Goal: Information Seeking & Learning: Learn about a topic

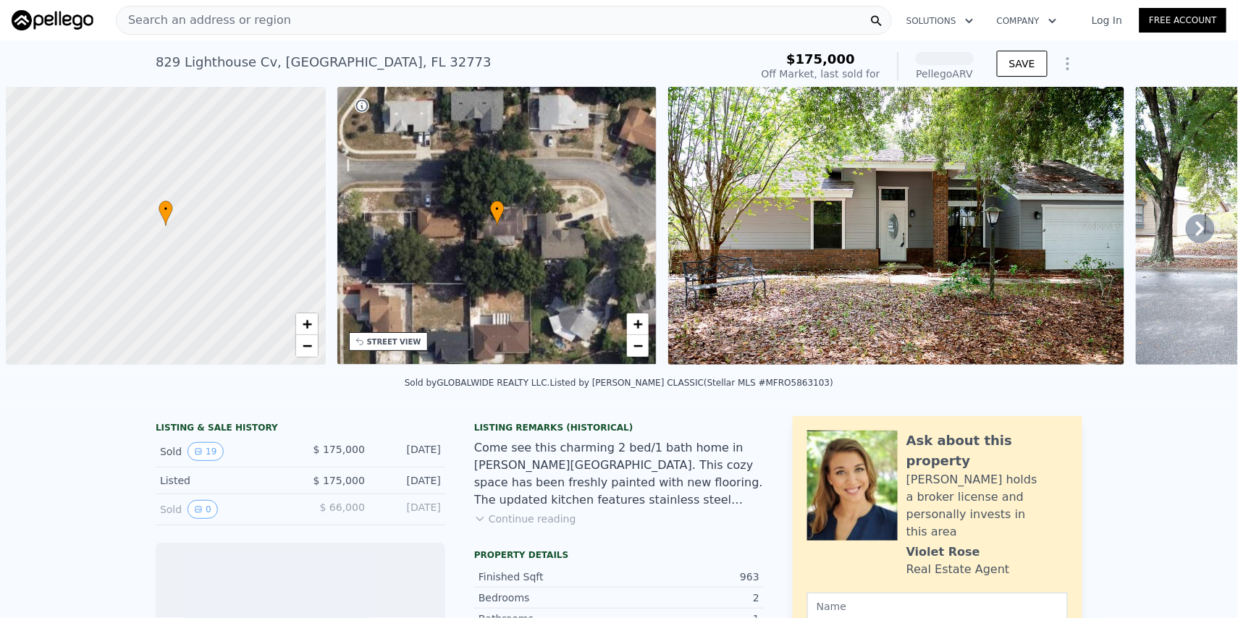
scroll to position [0, 6]
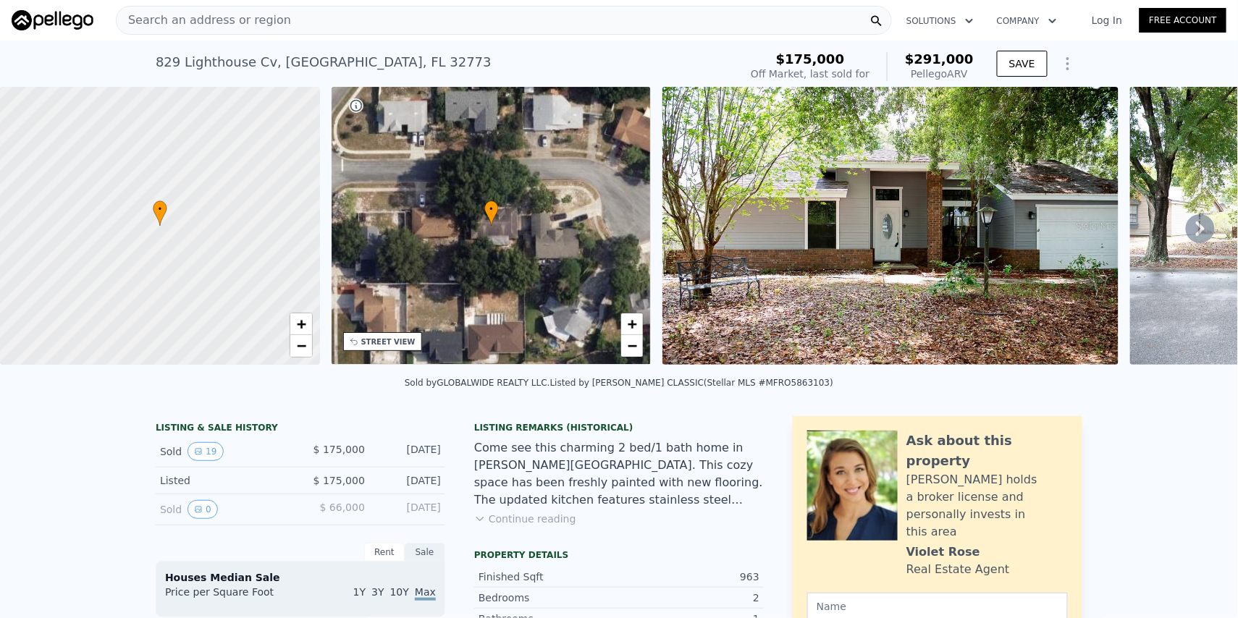
click at [517, 512] on button "Continue reading" at bounding box center [525, 519] width 102 height 14
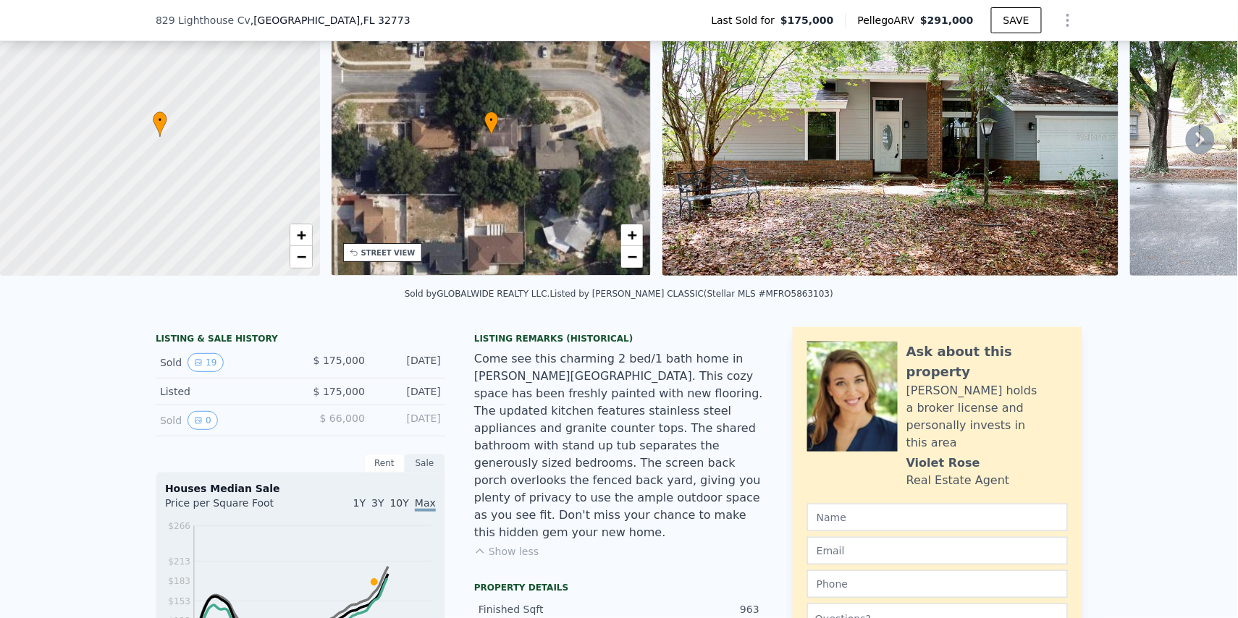
scroll to position [110, 0]
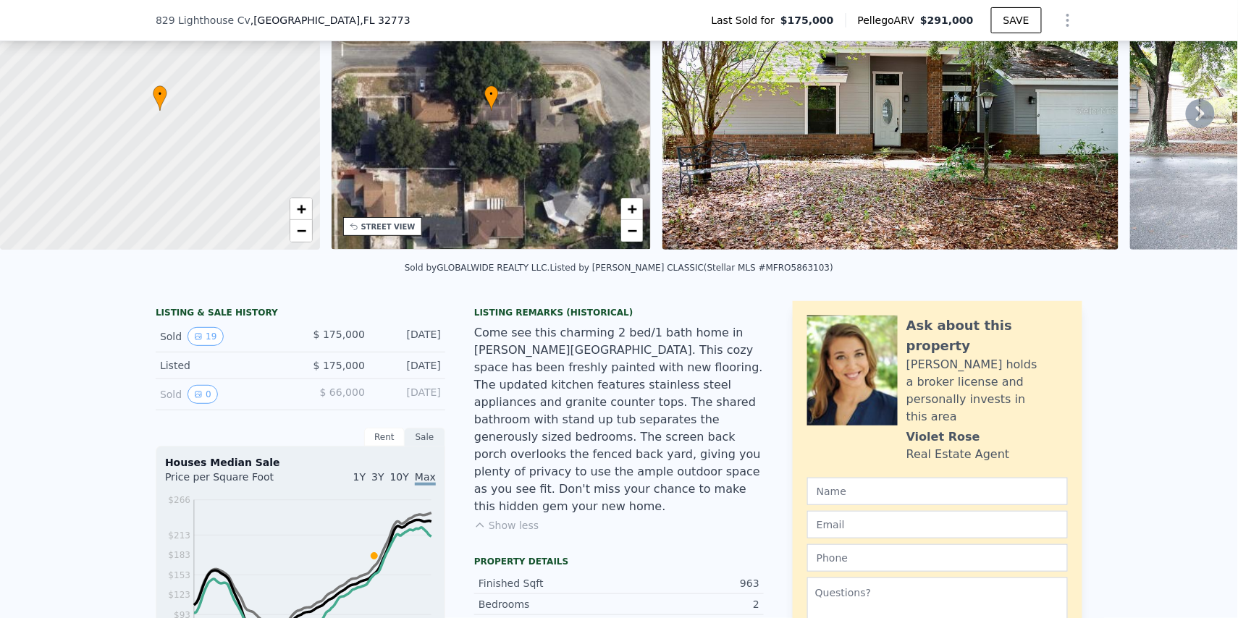
click at [928, 242] on img at bounding box center [890, 111] width 456 height 278
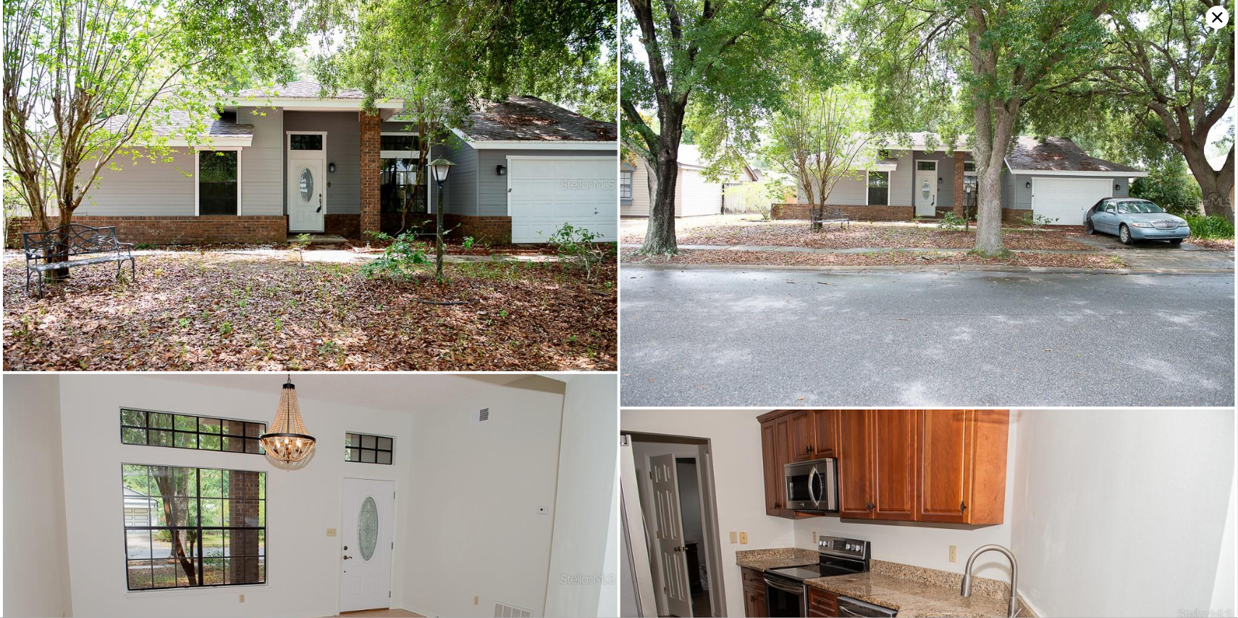
scroll to position [0, 0]
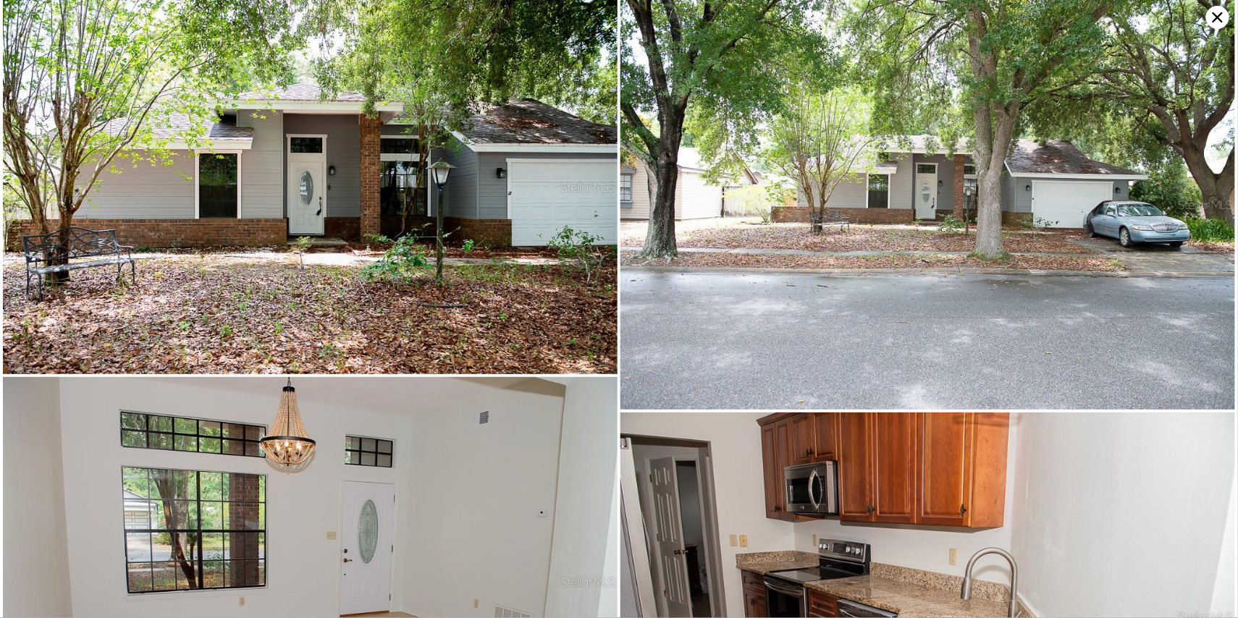
click at [1214, 27] on icon at bounding box center [1217, 17] width 23 height 23
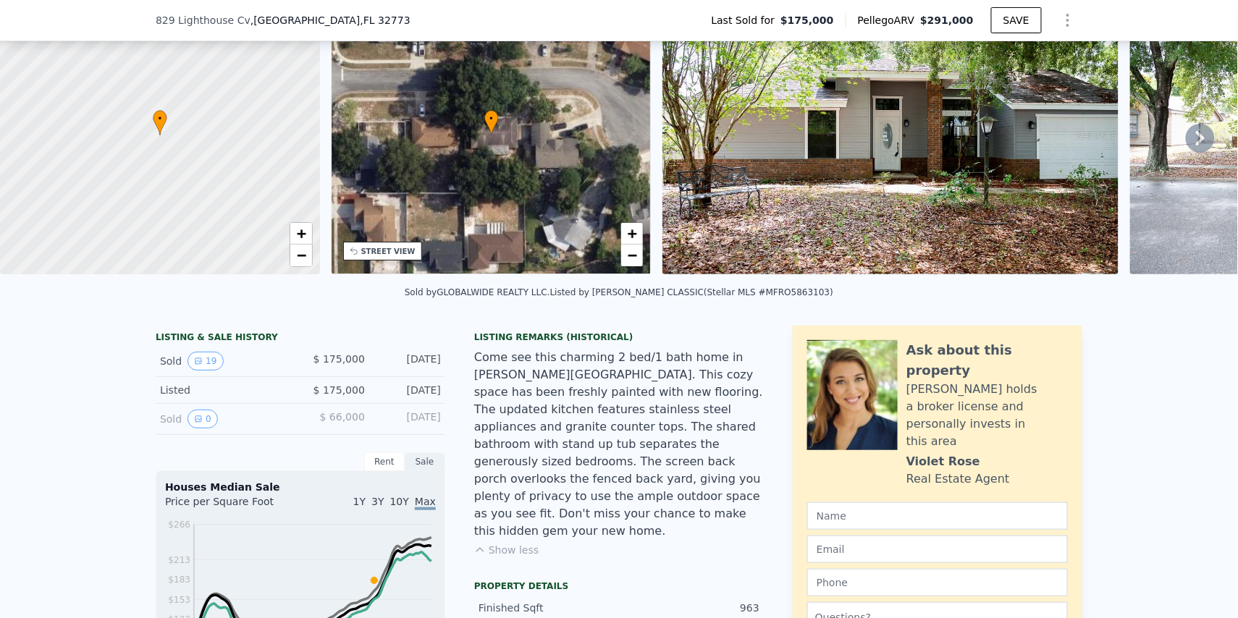
scroll to position [132, 0]
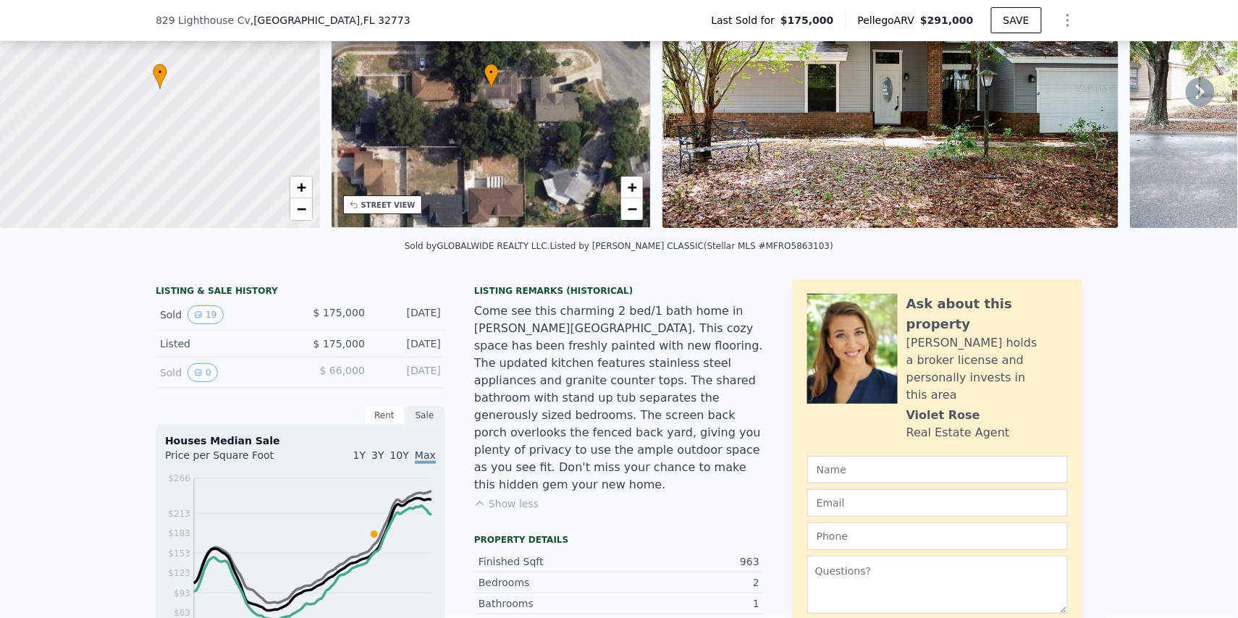
click at [501, 496] on button "Show less" at bounding box center [506, 503] width 64 height 14
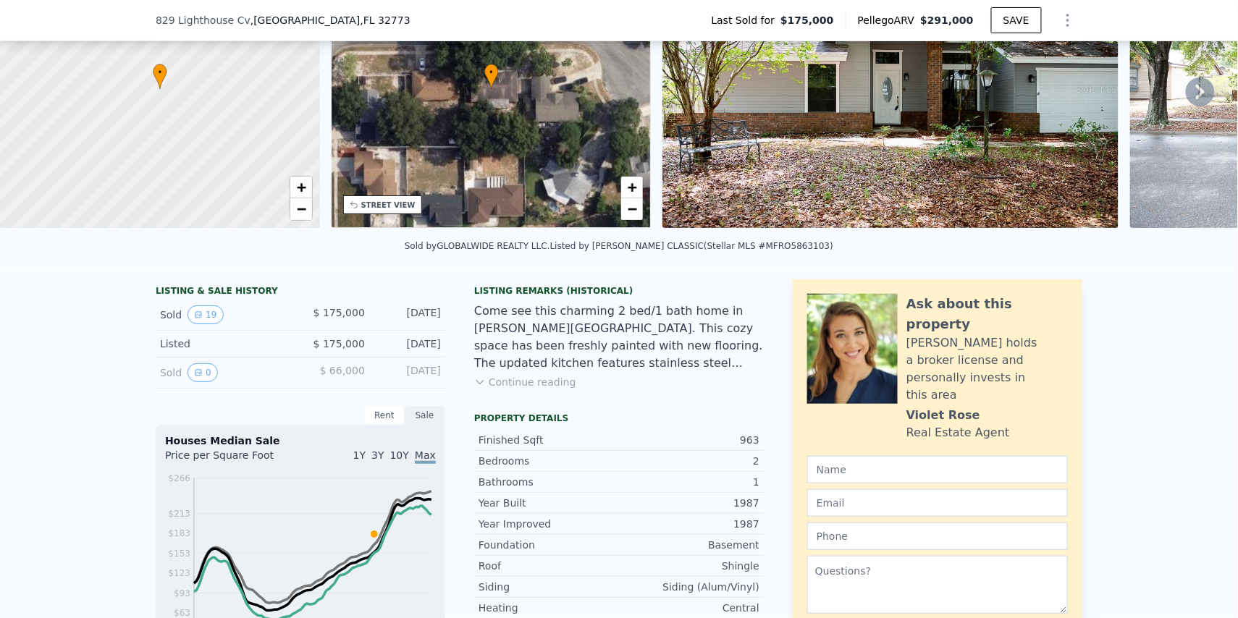
click at [510, 343] on div "Come see this charming 2 bed/1 bath home in [PERSON_NAME][GEOGRAPHIC_DATA]. Thi…" at bounding box center [619, 337] width 290 height 69
click at [493, 379] on button "Continue reading" at bounding box center [525, 382] width 102 height 14
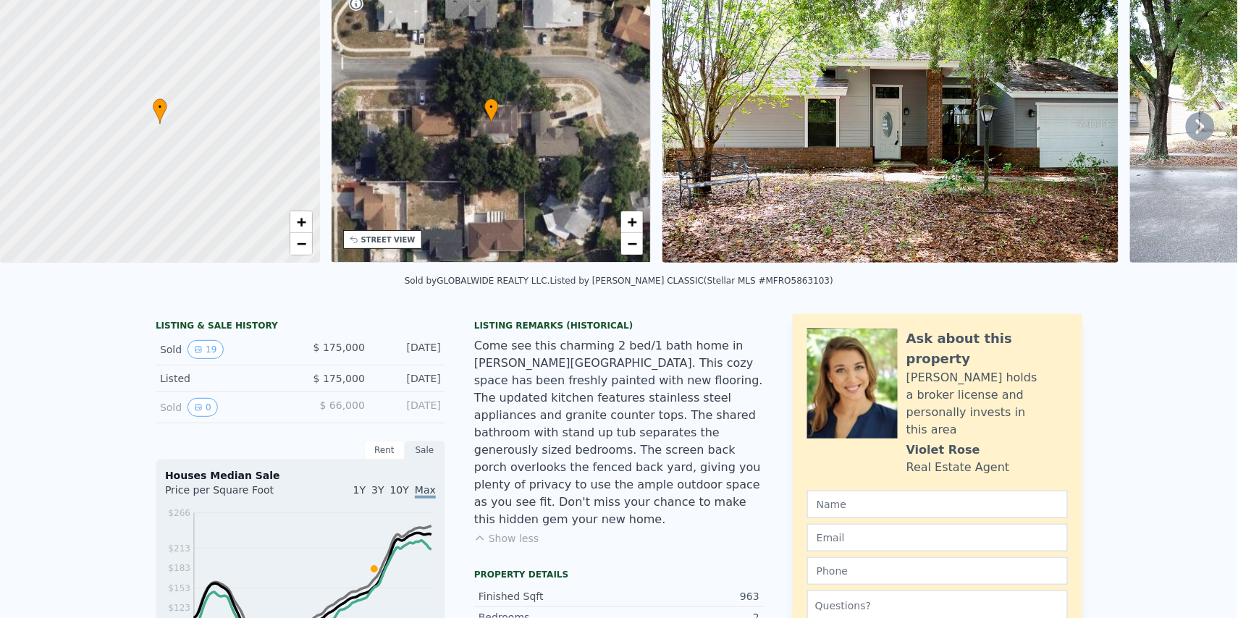
scroll to position [4, 0]
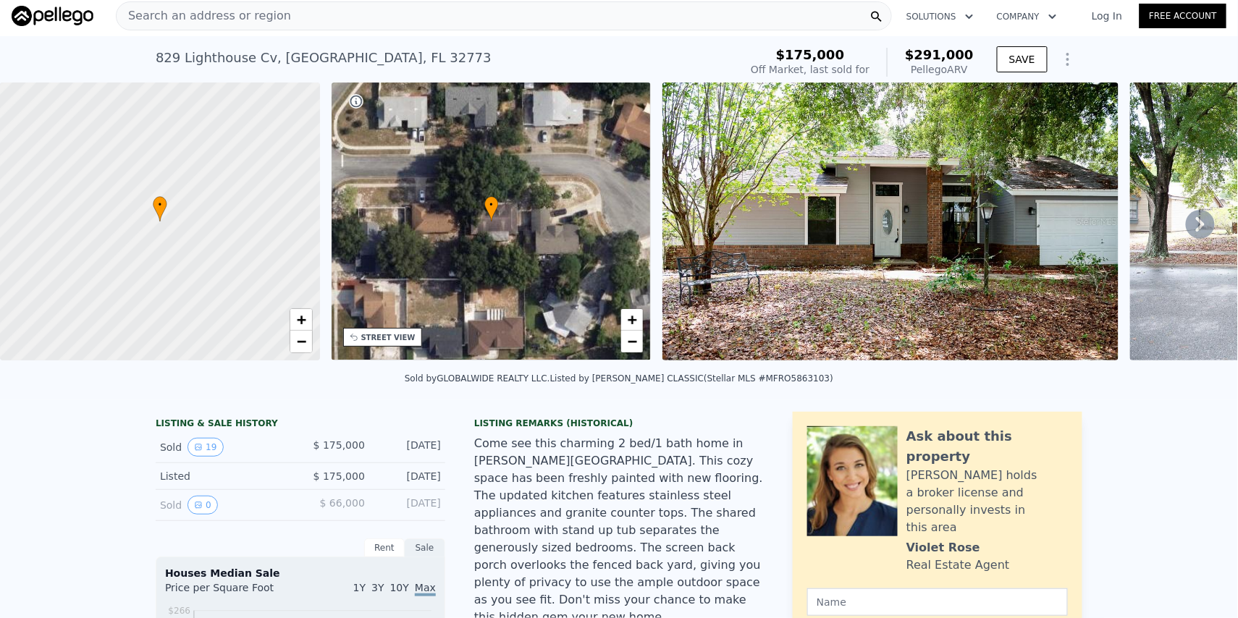
click at [1188, 225] on icon at bounding box center [1200, 224] width 29 height 29
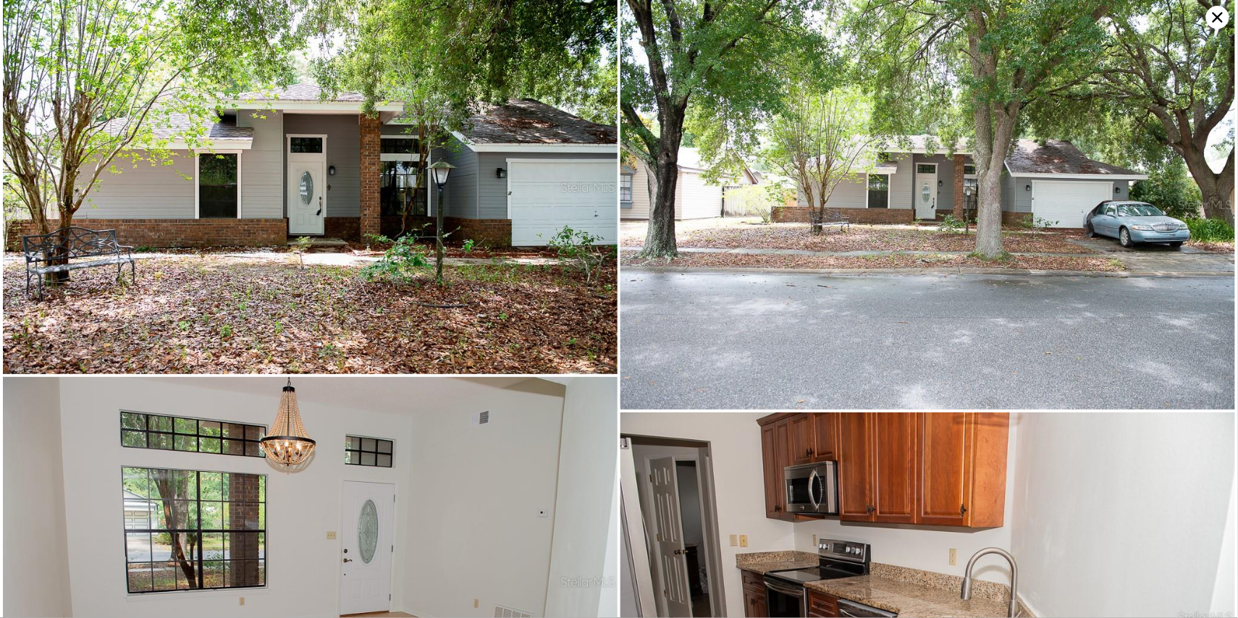
scroll to position [0, 337]
click at [1017, 245] on img at bounding box center [927, 205] width 614 height 410
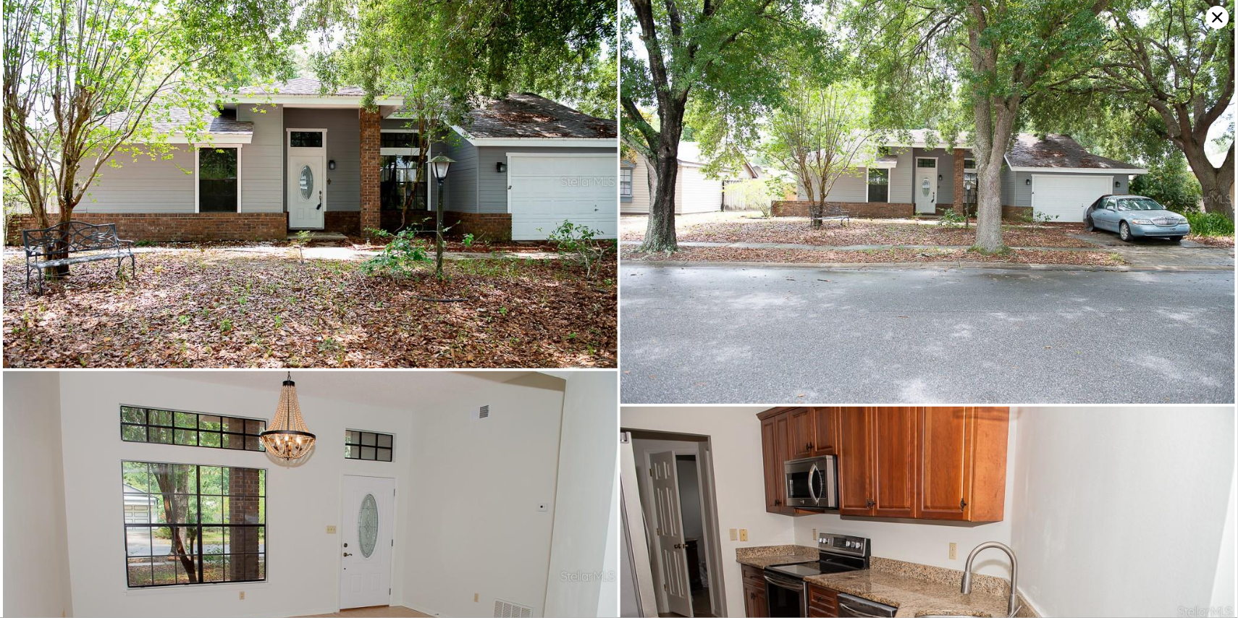
scroll to position [0, 0]
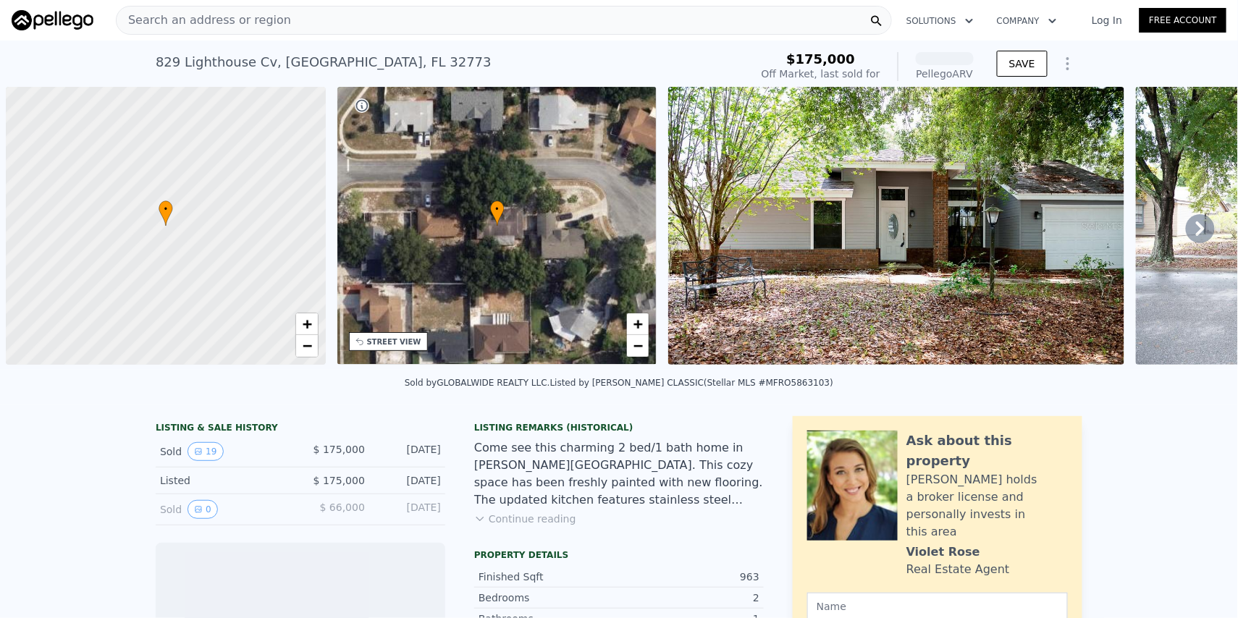
scroll to position [0, 6]
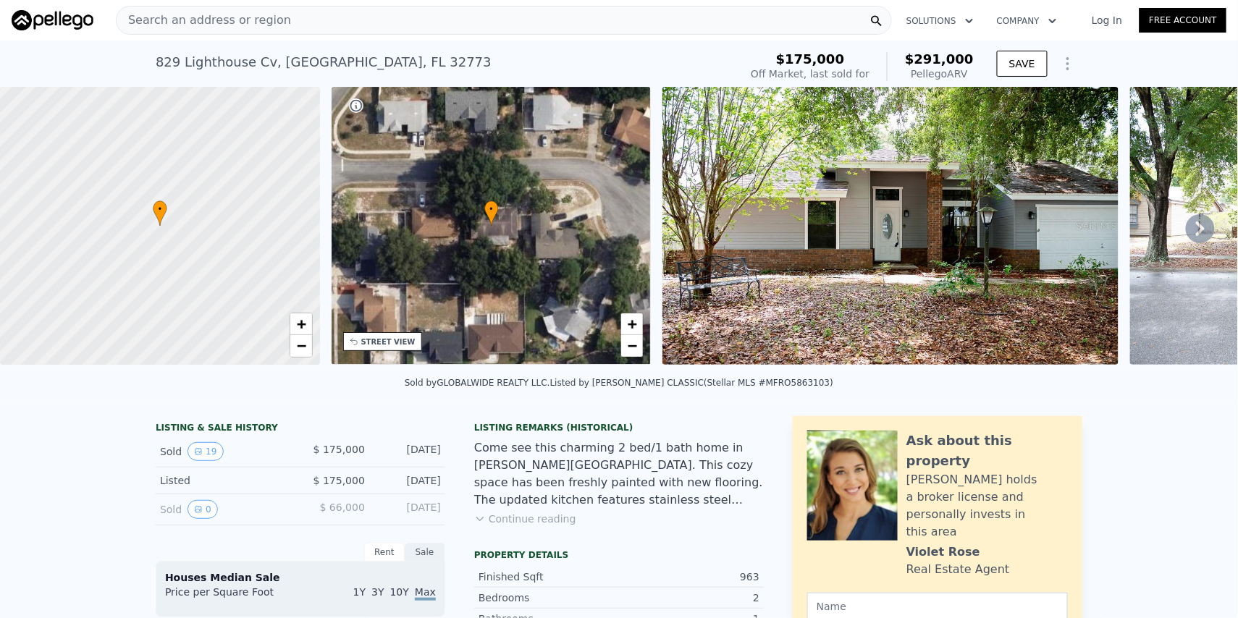
click at [507, 439] on div "Come see this charming 2 bed/1 bath home in [PERSON_NAME][GEOGRAPHIC_DATA]. Thi…" at bounding box center [619, 473] width 290 height 69
click at [481, 513] on icon at bounding box center [480, 519] width 12 height 12
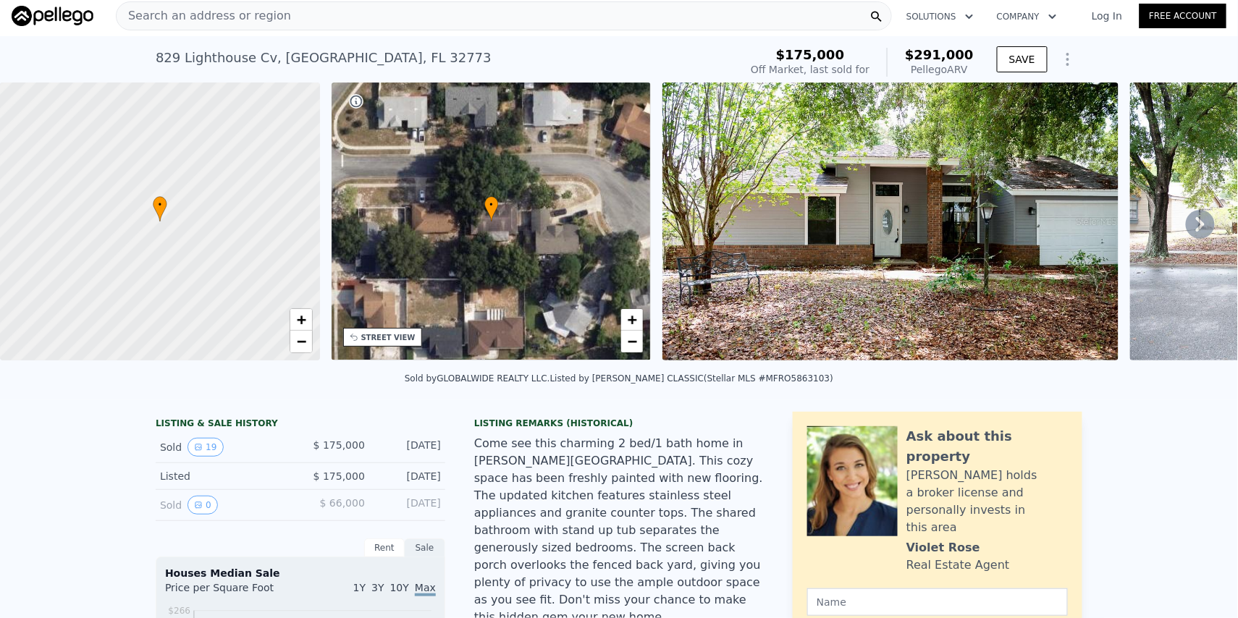
scroll to position [0, 0]
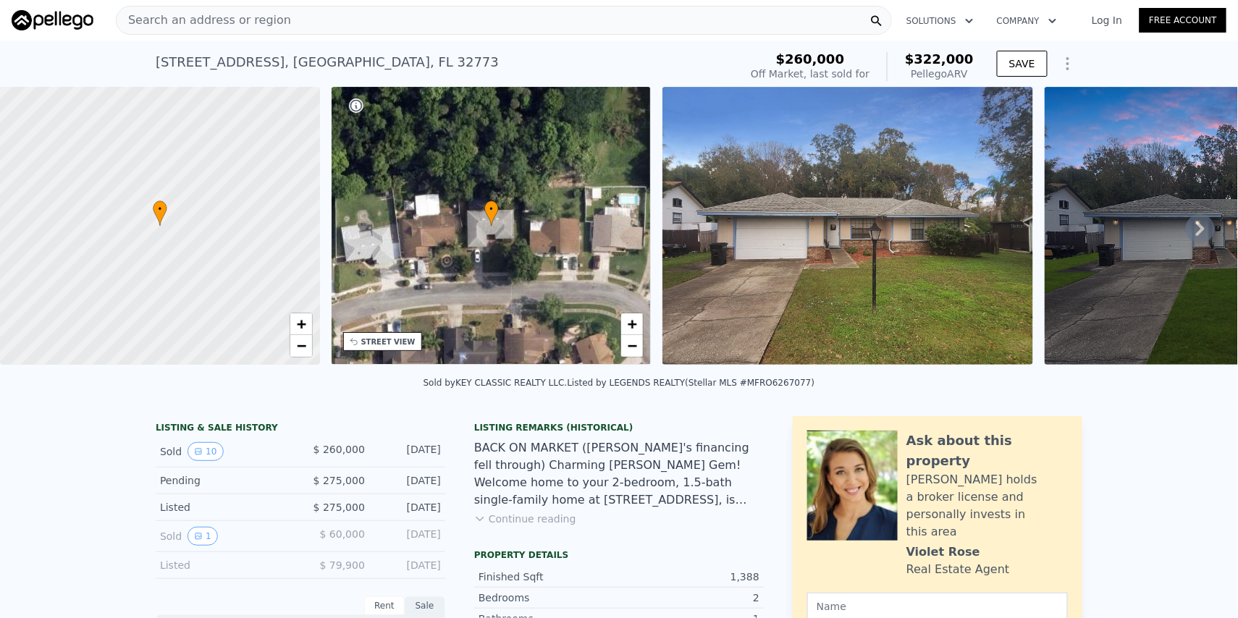
scroll to position [53, 0]
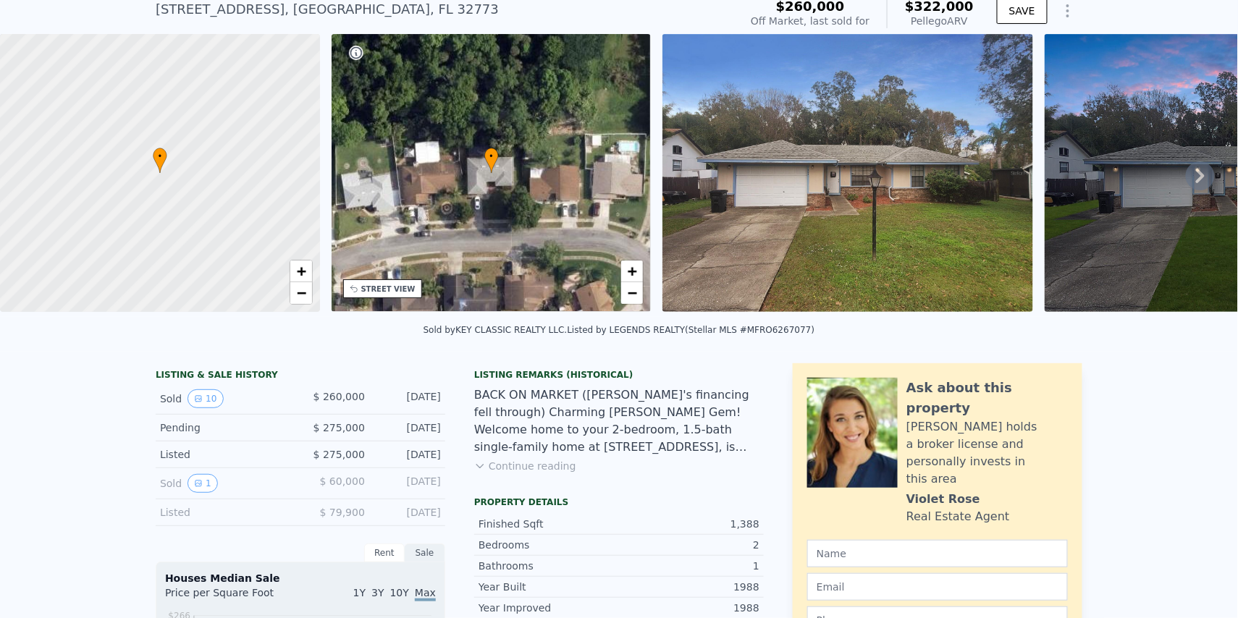
click at [517, 473] on button "Continue reading" at bounding box center [525, 466] width 102 height 14
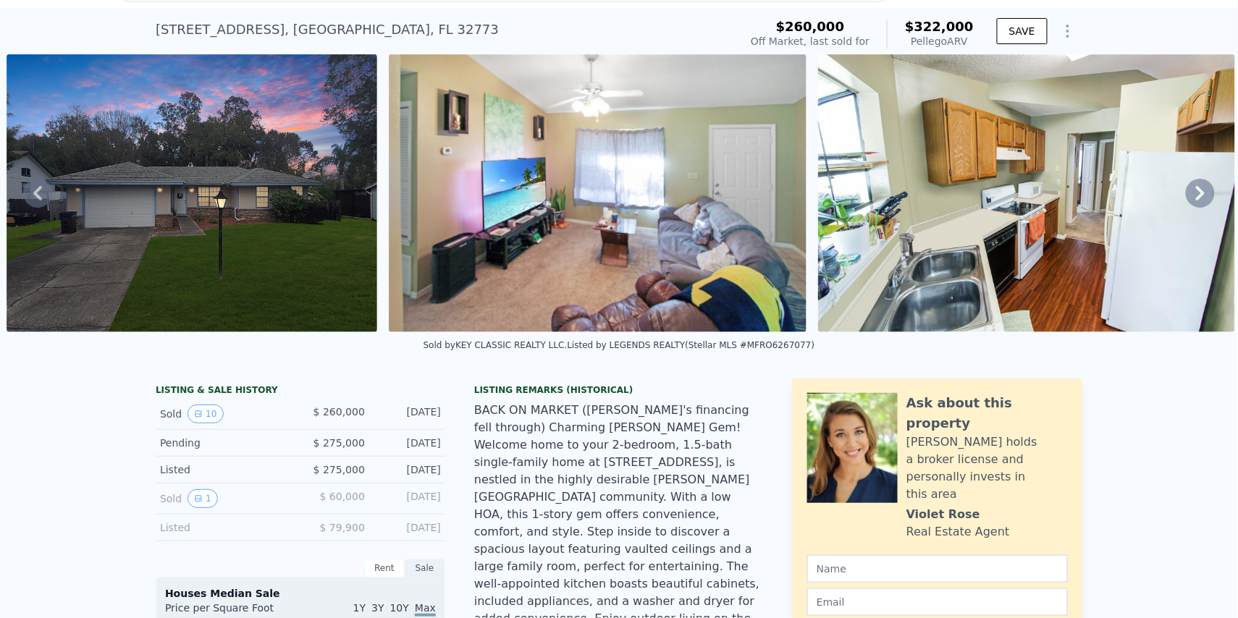
scroll to position [0, 0]
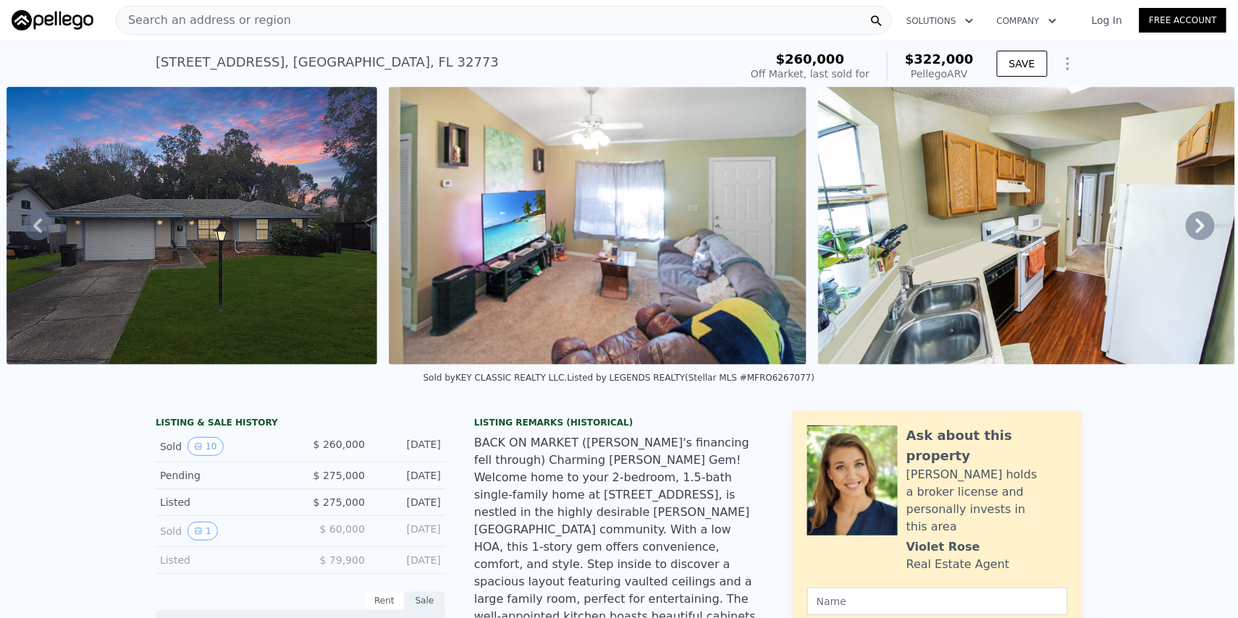
click at [458, 20] on div "Search an address or region" at bounding box center [504, 20] width 776 height 29
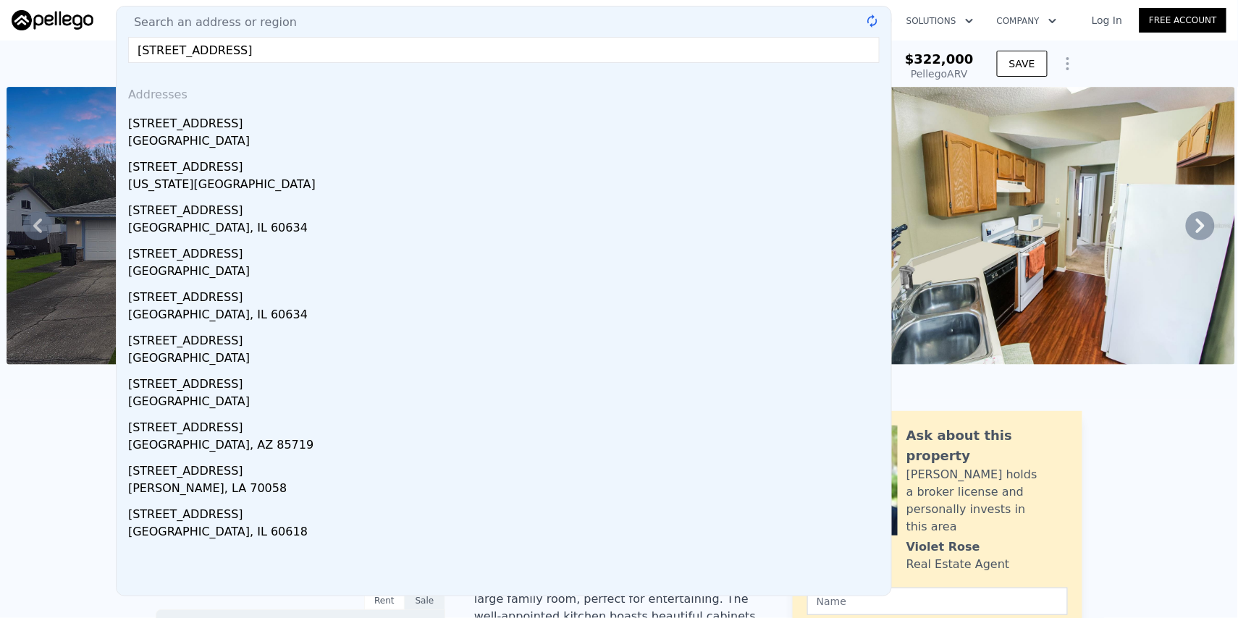
type input "2827 Park Ave sanford"
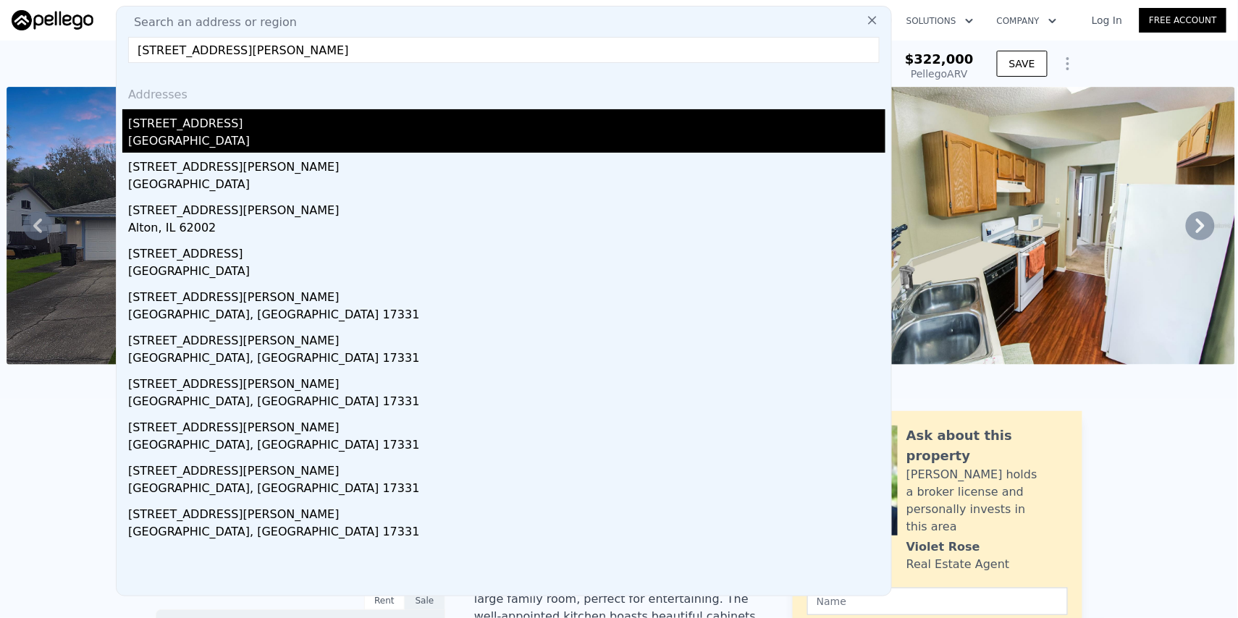
click at [283, 130] on div "2827 S Park Ave" at bounding box center [506, 120] width 757 height 23
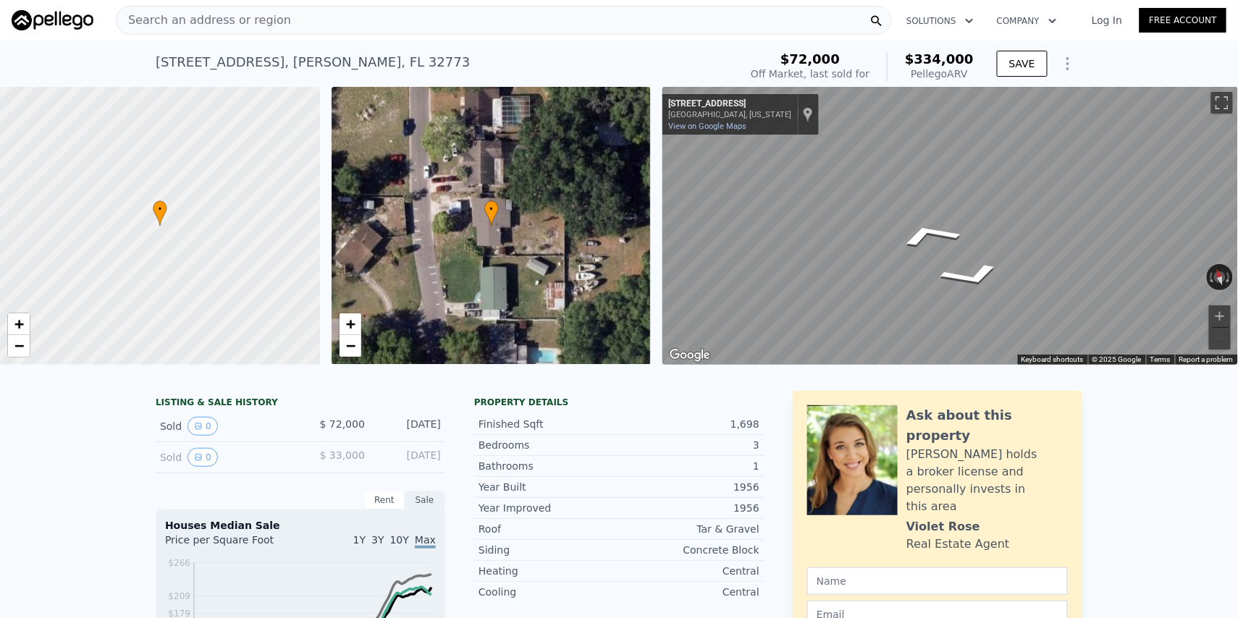
click at [1237, 168] on html "Search an address or region Solutions Company Open main menu Log In Free Accoun…" at bounding box center [619, 309] width 1238 height 618
click at [1237, 207] on html "Search an address or region Solutions Company Open main menu Log In Free Accoun…" at bounding box center [619, 309] width 1238 height 618
click at [1237, 209] on html "Search an address or region Solutions Company Open main menu Log In Free Accoun…" at bounding box center [619, 309] width 1238 height 618
click at [1237, 203] on html "Search an address or region Solutions Company Open main menu Log In Free Accoun…" at bounding box center [619, 309] width 1238 height 618
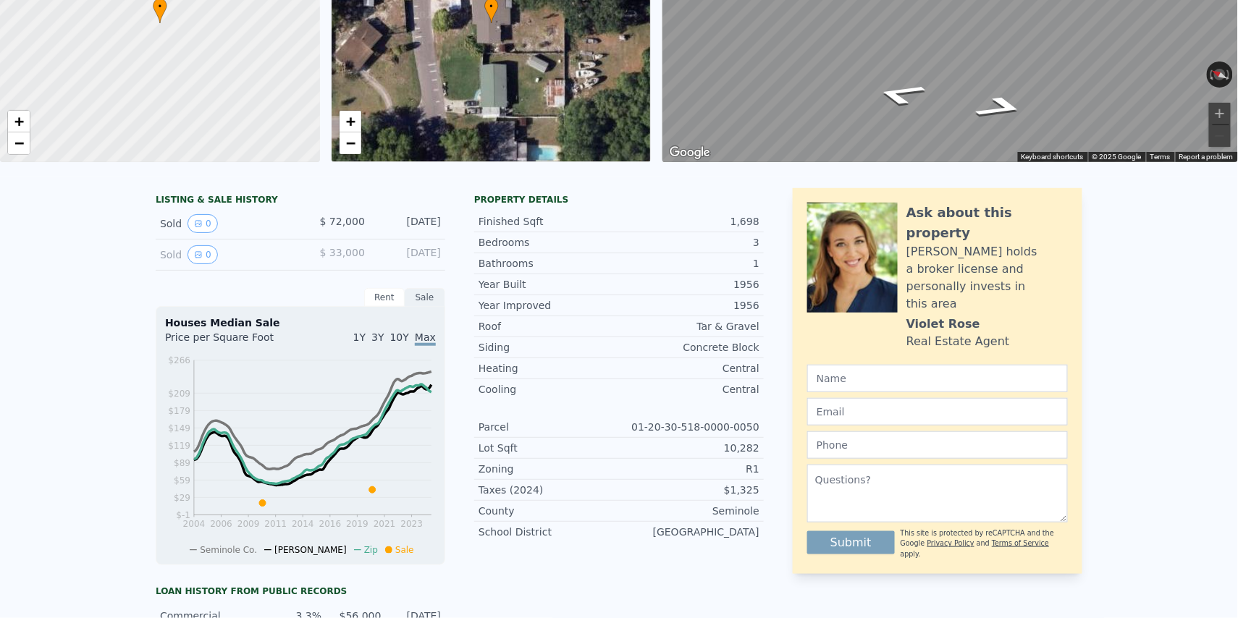
scroll to position [4, 0]
